Goal: Check status: Check status

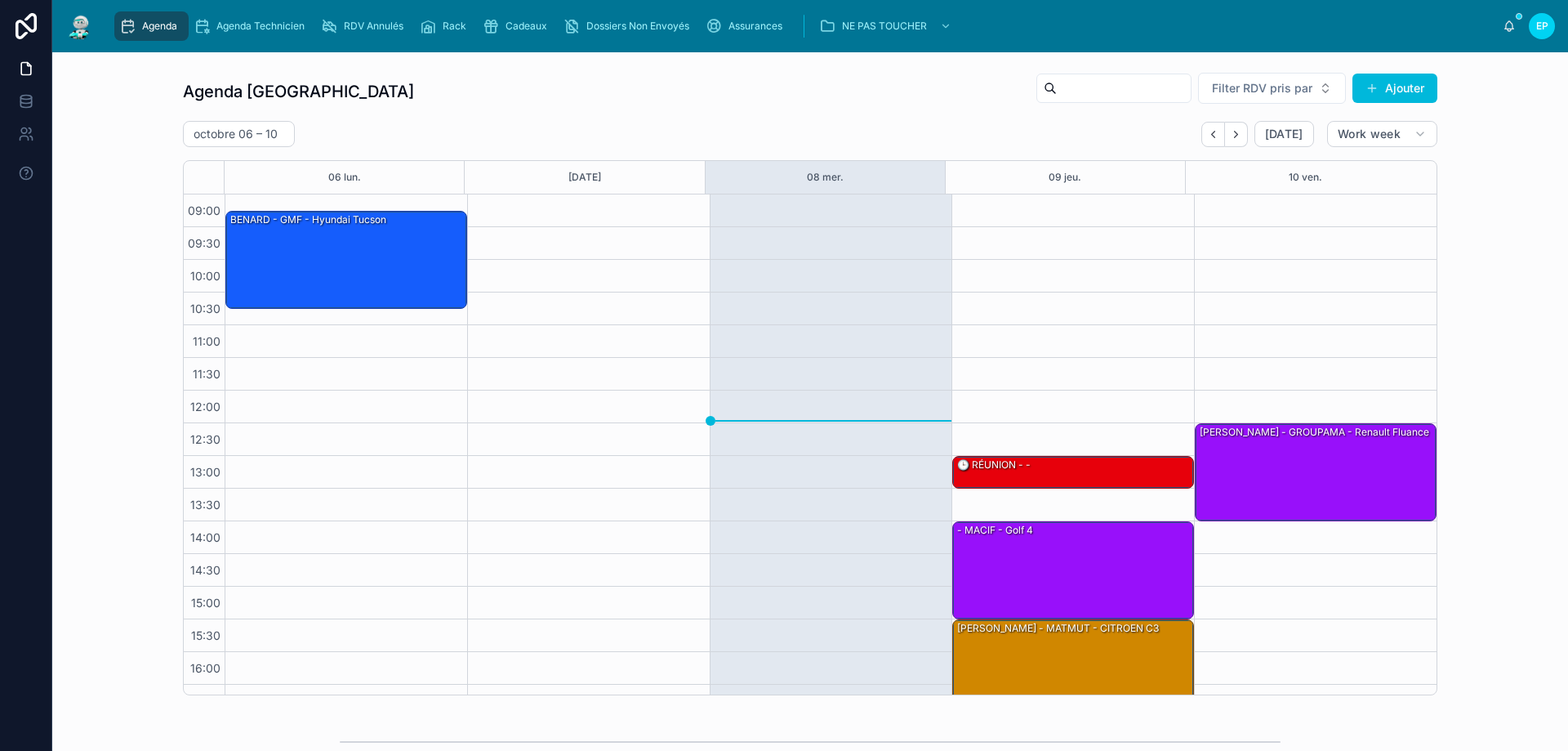
click at [1230, 126] on button "Next" at bounding box center [1236, 135] width 23 height 25
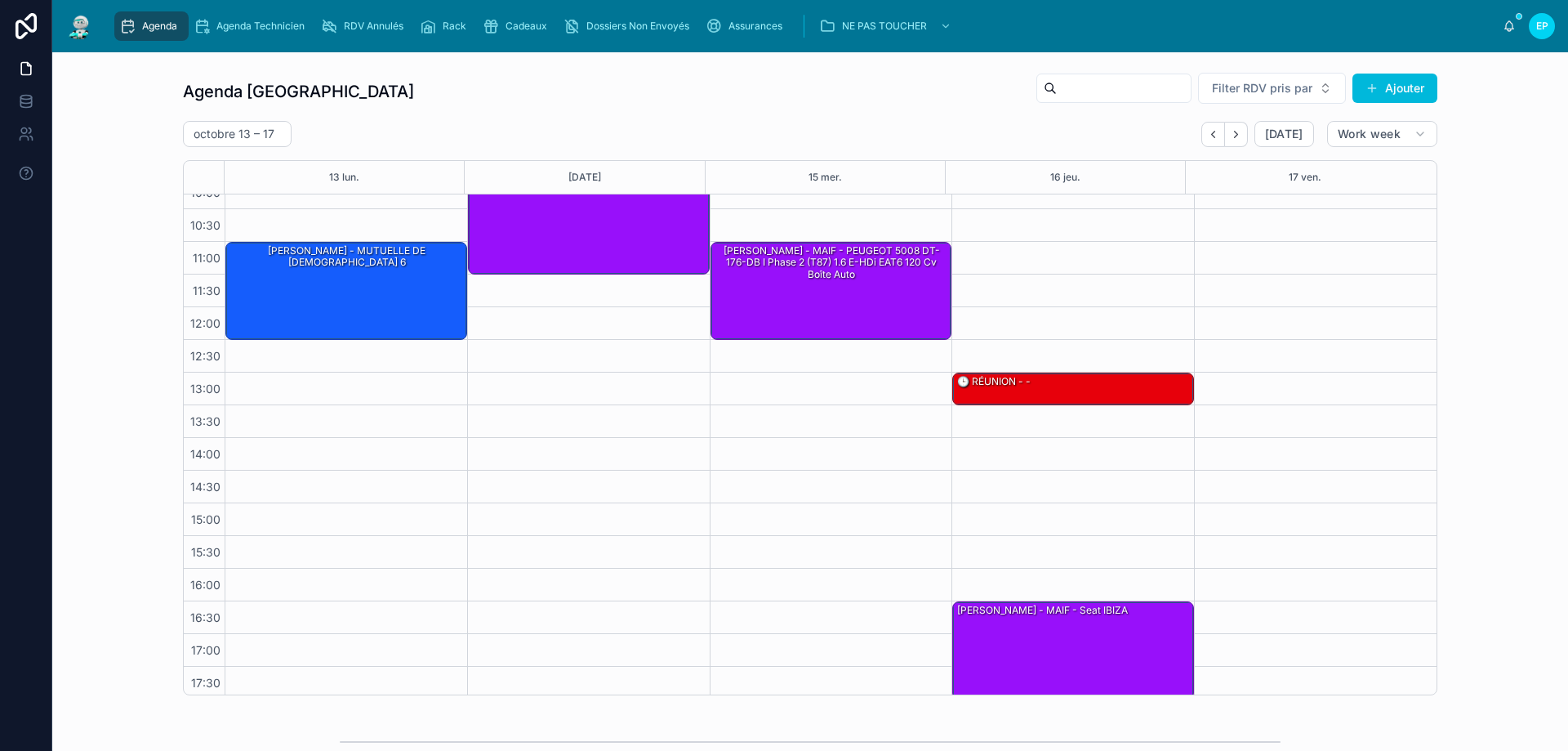
scroll to position [88, 0]
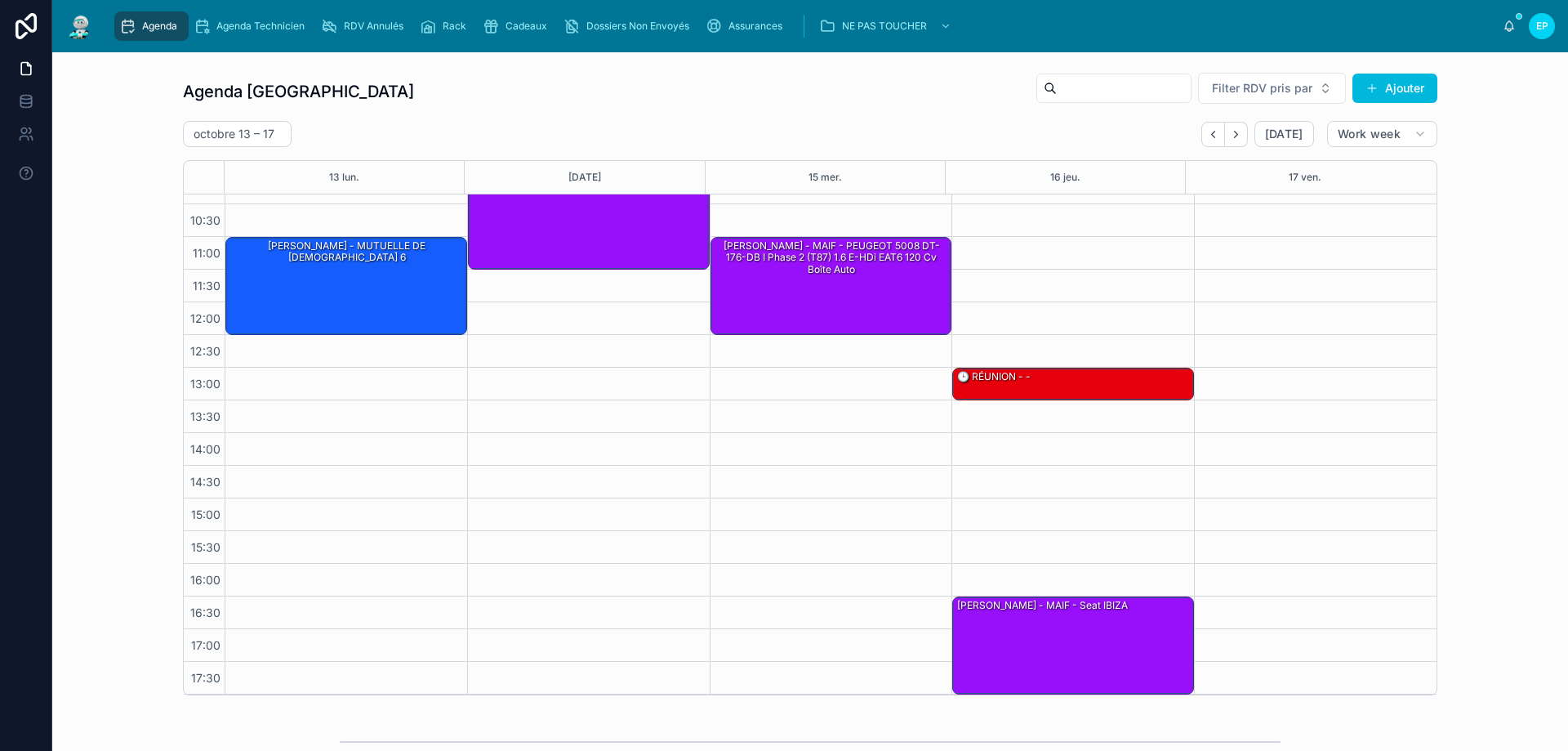
click at [566, 428] on div "10:00 – 11:30 [PERSON_NAME] - GROUPAMA - Kia ceed" at bounding box center [588, 400] width 242 height 589
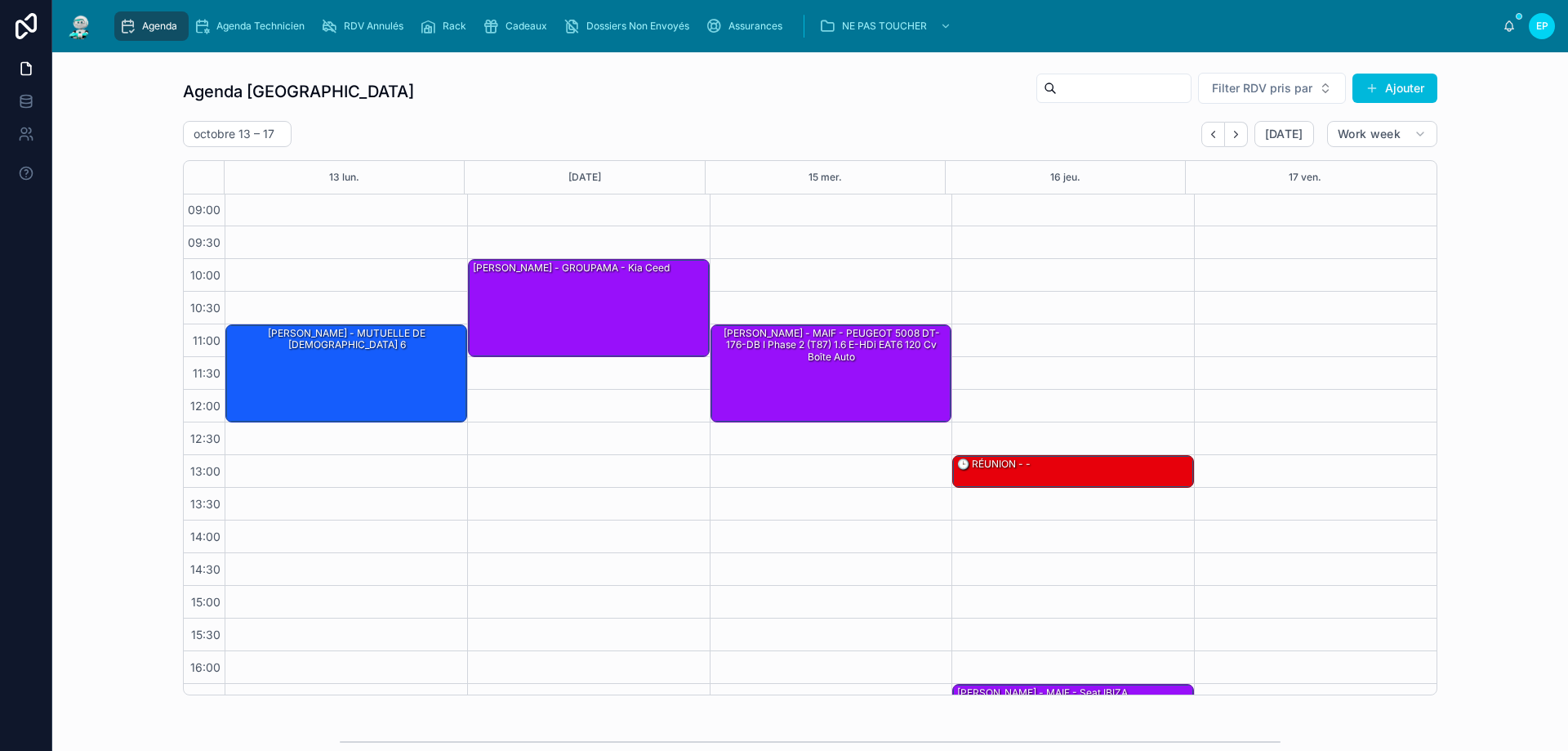
scroll to position [0, 0]
click at [1212, 130] on icon "Back" at bounding box center [1213, 134] width 13 height 13
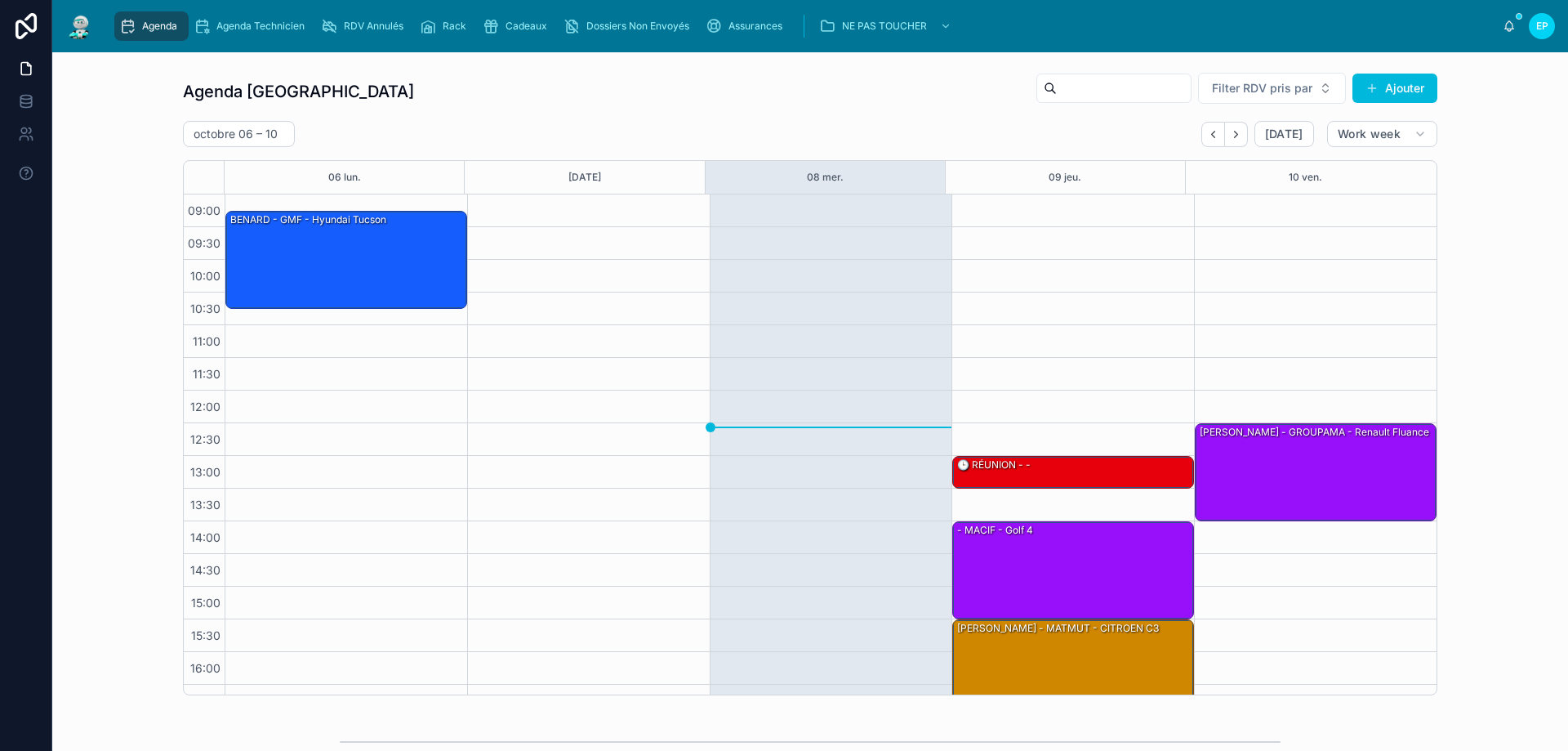
click at [1230, 139] on icon "Next" at bounding box center [1236, 134] width 13 height 13
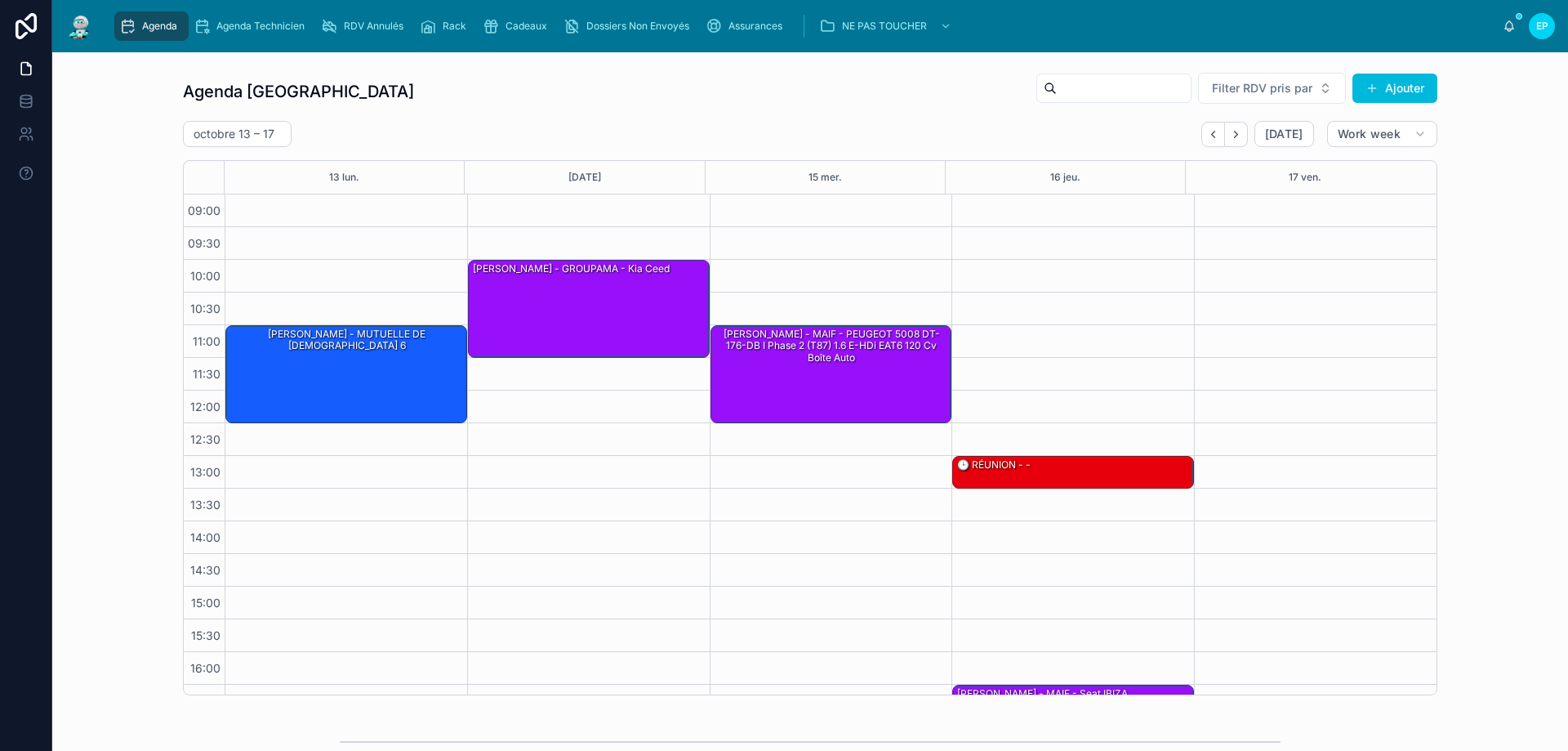
click at [1207, 138] on icon "Back" at bounding box center [1213, 134] width 13 height 13
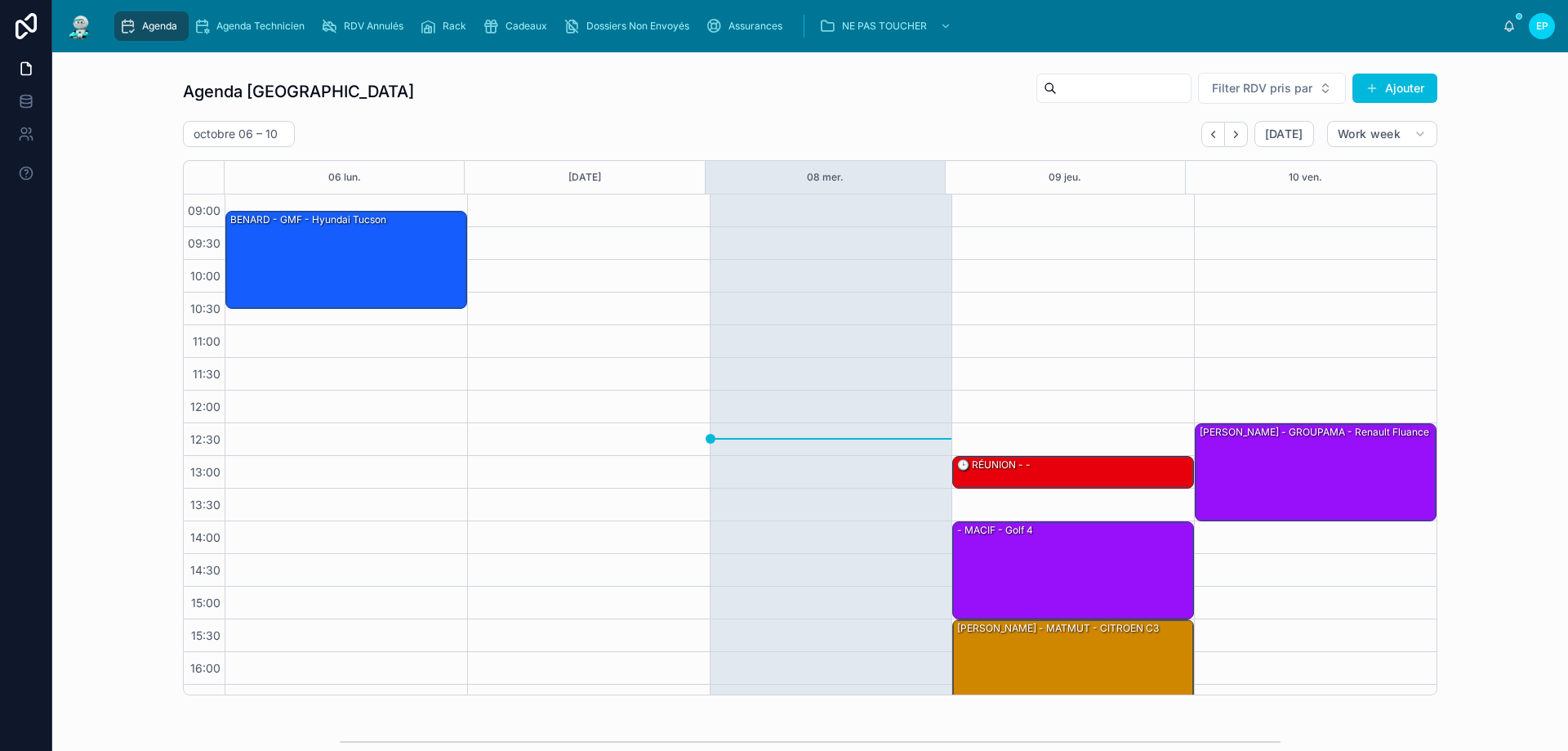
click at [1207, 138] on icon "Back" at bounding box center [1213, 134] width 13 height 13
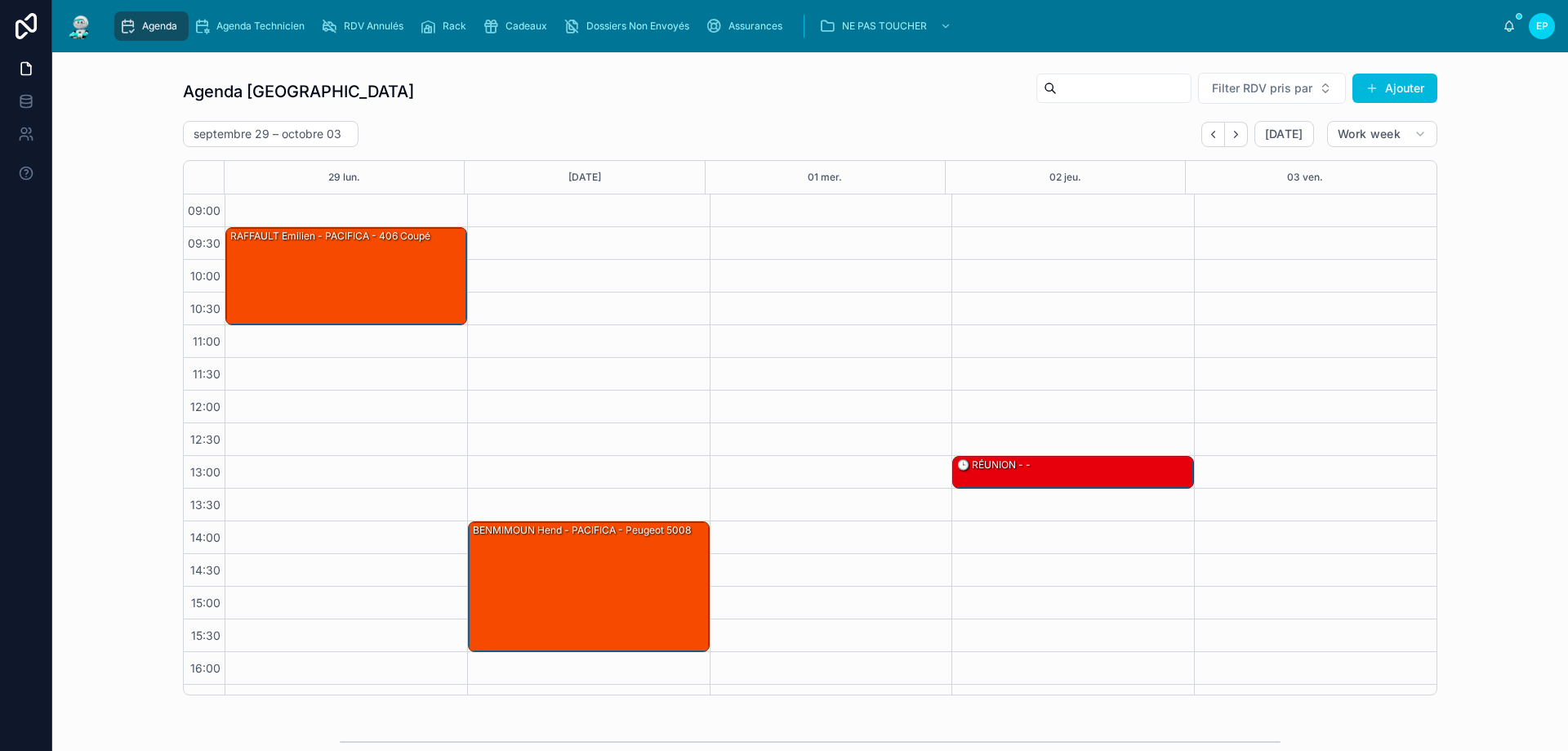
click at [1234, 136] on icon "Next" at bounding box center [1236, 134] width 3 height 7
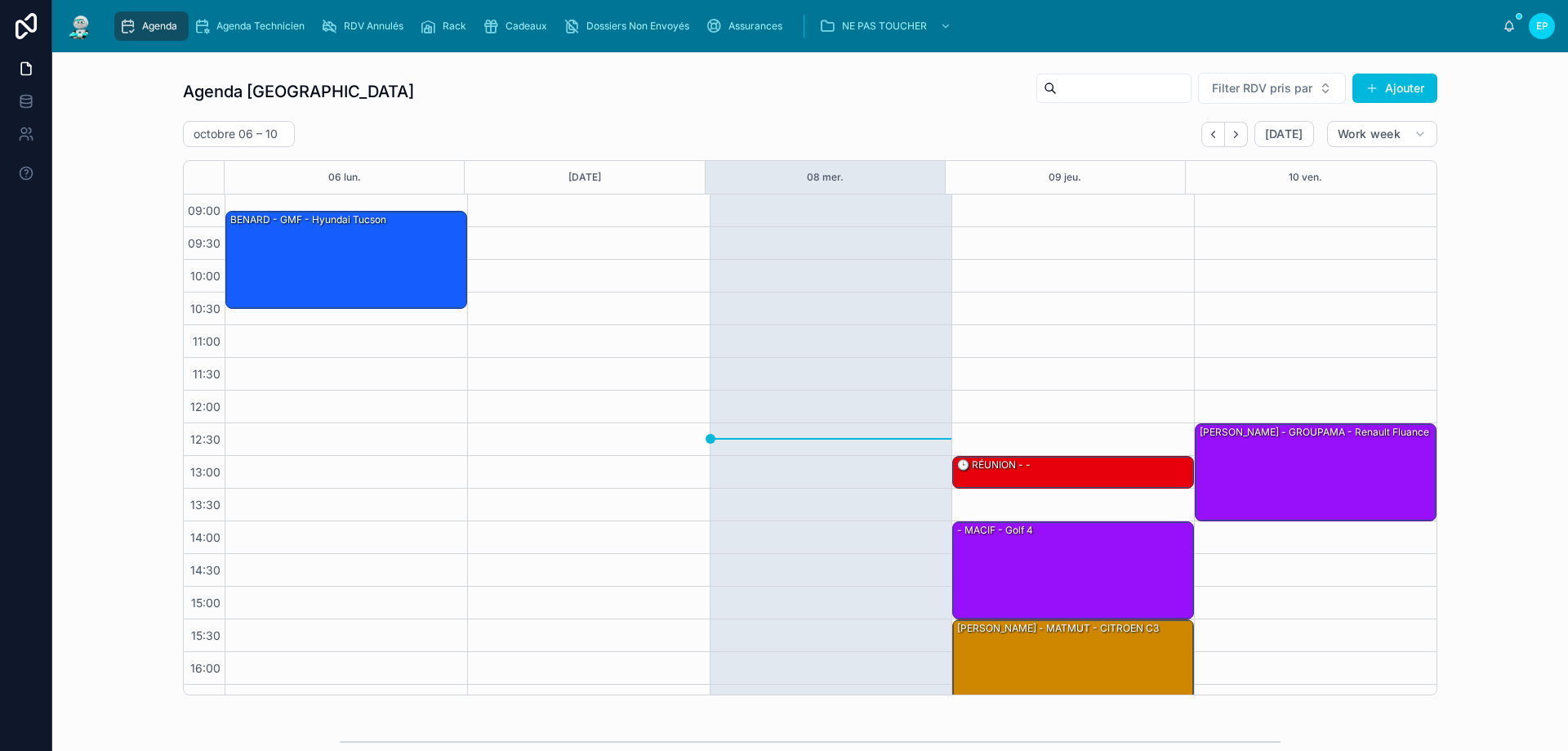
click at [1210, 135] on icon "Back" at bounding box center [1213, 134] width 13 height 13
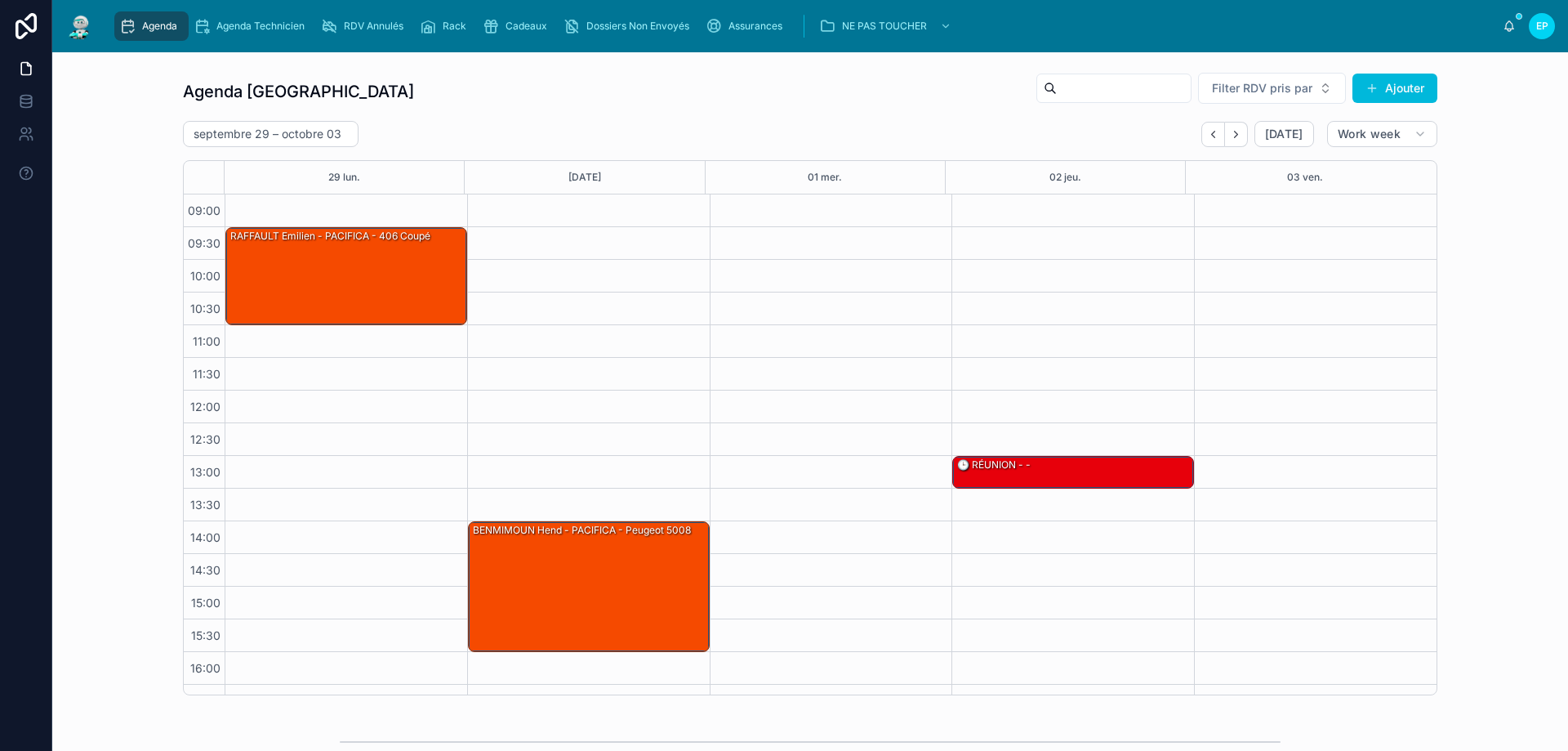
click at [1230, 140] on icon "Next" at bounding box center [1236, 134] width 13 height 13
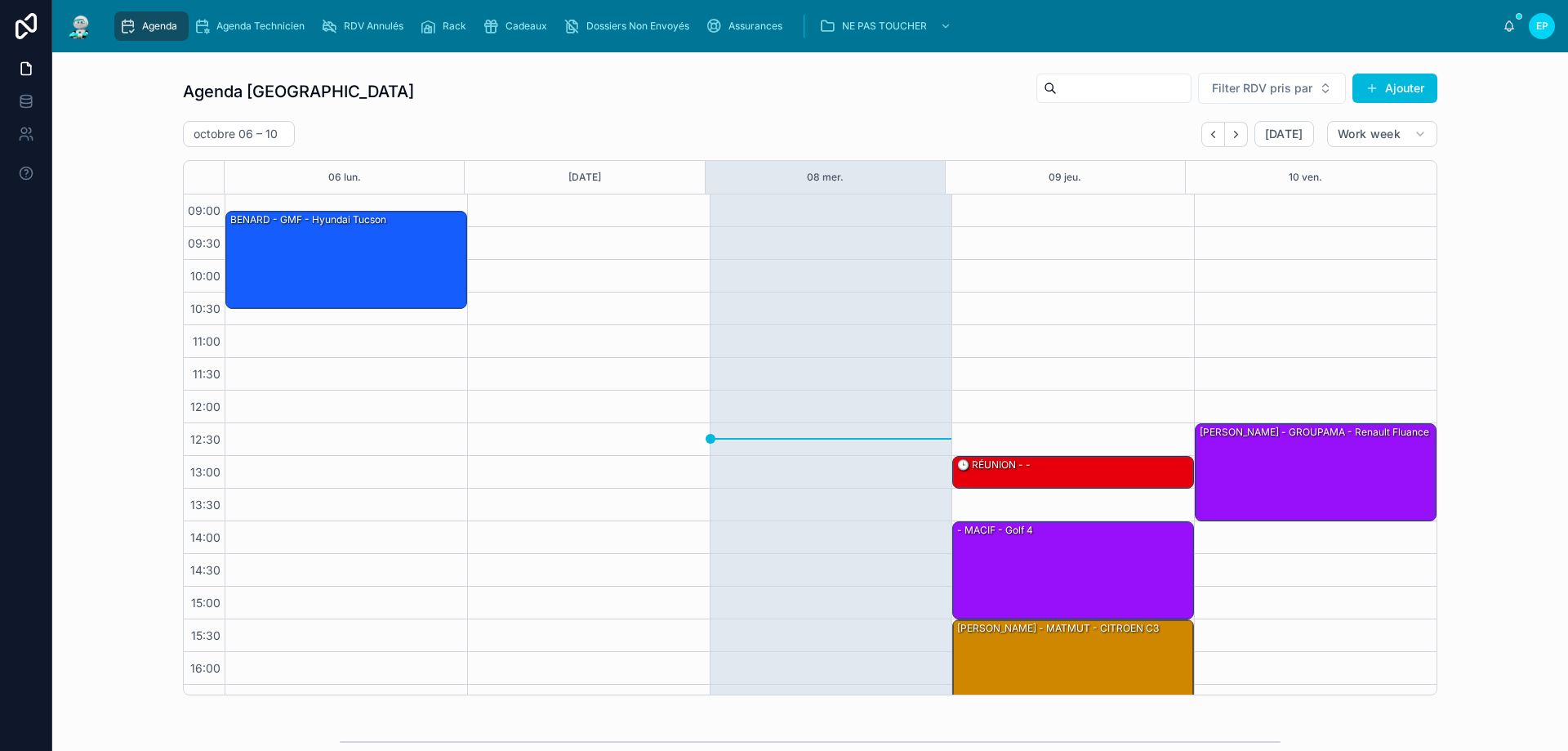
click at [1230, 138] on icon "Next" at bounding box center [1236, 134] width 13 height 13
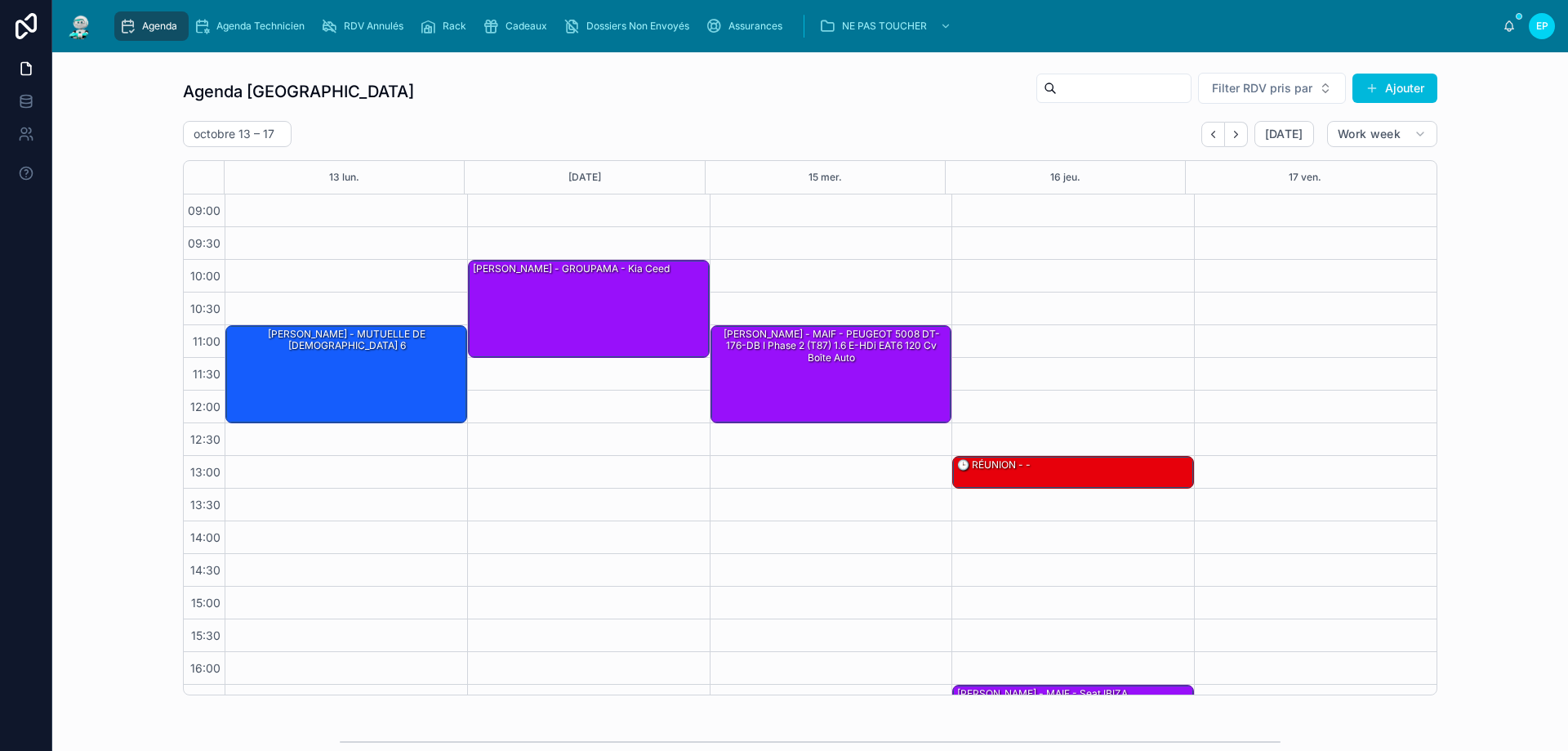
click at [597, 482] on div "10:00 – 11:30 [PERSON_NAME] - GROUPAMA - Kia ceed" at bounding box center [588, 488] width 242 height 589
